Goal: Task Accomplishment & Management: Manage account settings

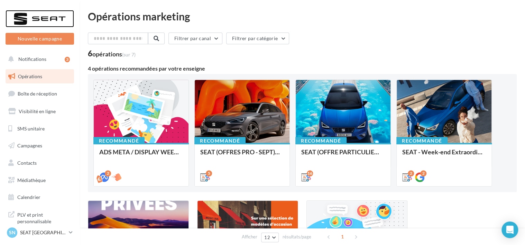
click at [33, 14] on div at bounding box center [39, 18] width 55 height 17
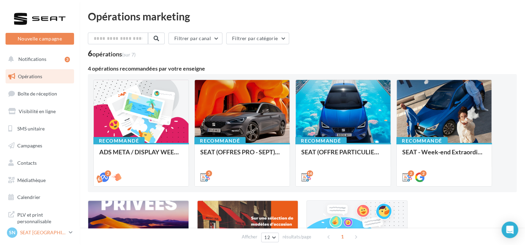
click at [52, 231] on p "SEAT [GEOGRAPHIC_DATA]" at bounding box center [43, 232] width 46 height 7
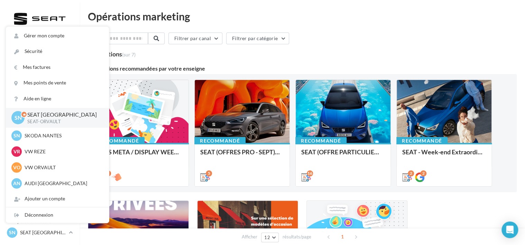
click at [513, 182] on div "Recommandé ADS META / DISPLAY WEEK-END Extraordinaire (JPO) Septembre 2025 2 Re…" at bounding box center [302, 133] width 428 height 118
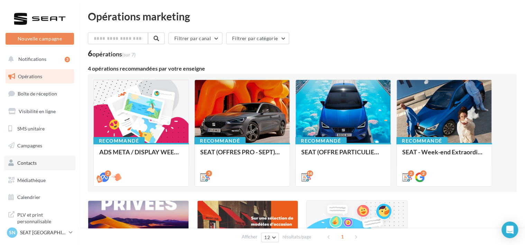
click at [31, 162] on span "Contacts" at bounding box center [26, 163] width 19 height 6
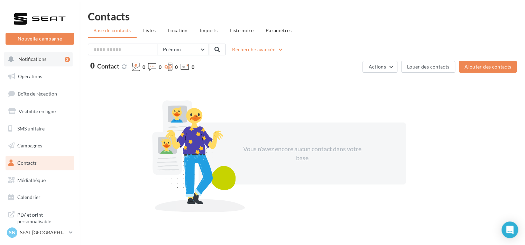
click at [28, 59] on span "Notifications" at bounding box center [32, 59] width 28 height 6
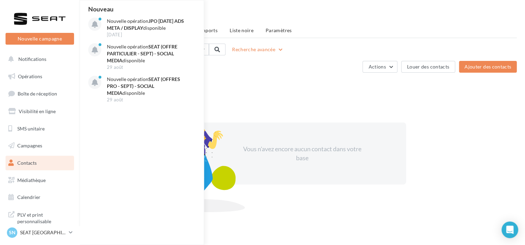
click at [393, 30] on ul "Base de contacts Listes Location Imports Liste noire Paramètres" at bounding box center [302, 31] width 428 height 14
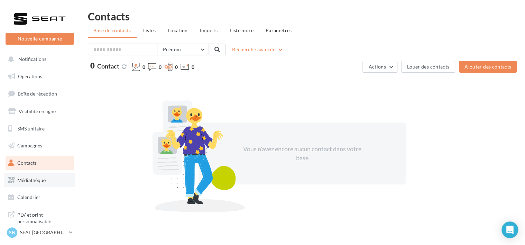
scroll to position [18, 0]
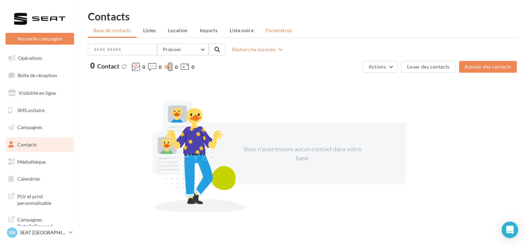
click at [279, 30] on span "Paramètres" at bounding box center [278, 30] width 26 height 6
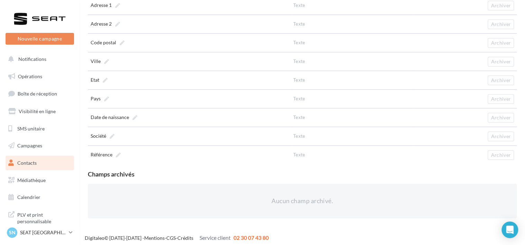
scroll to position [18, 0]
